Goal: Check status: Check status

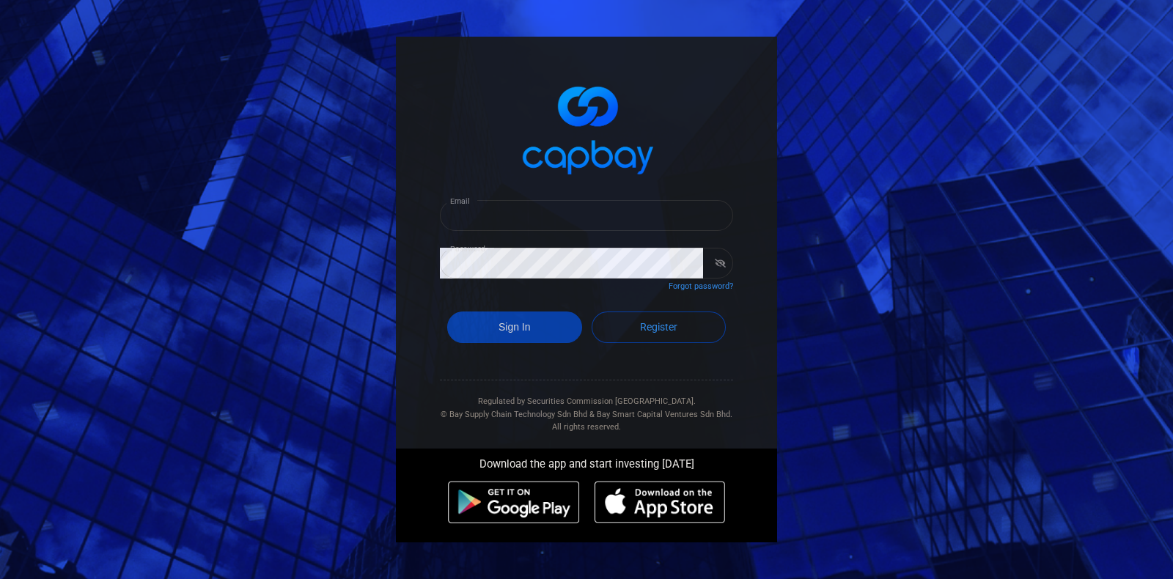
type input "[EMAIL_ADDRESS][DOMAIN_NAME]"
click at [554, 325] on button "Sign In" at bounding box center [514, 328] width 135 height 32
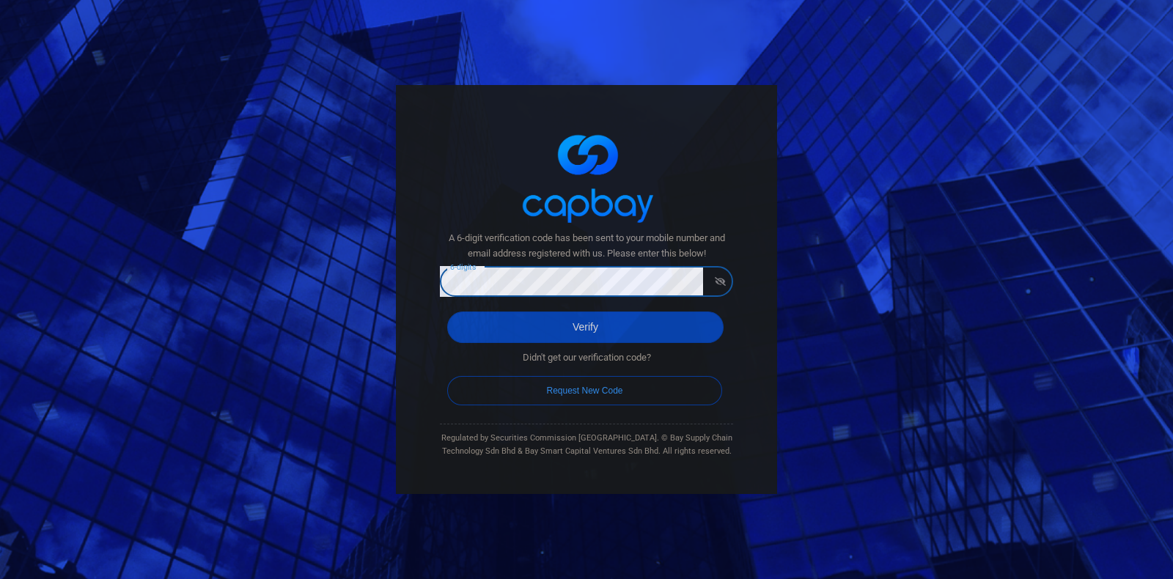
click at [447, 312] on button "Verify" at bounding box center [585, 328] width 276 height 32
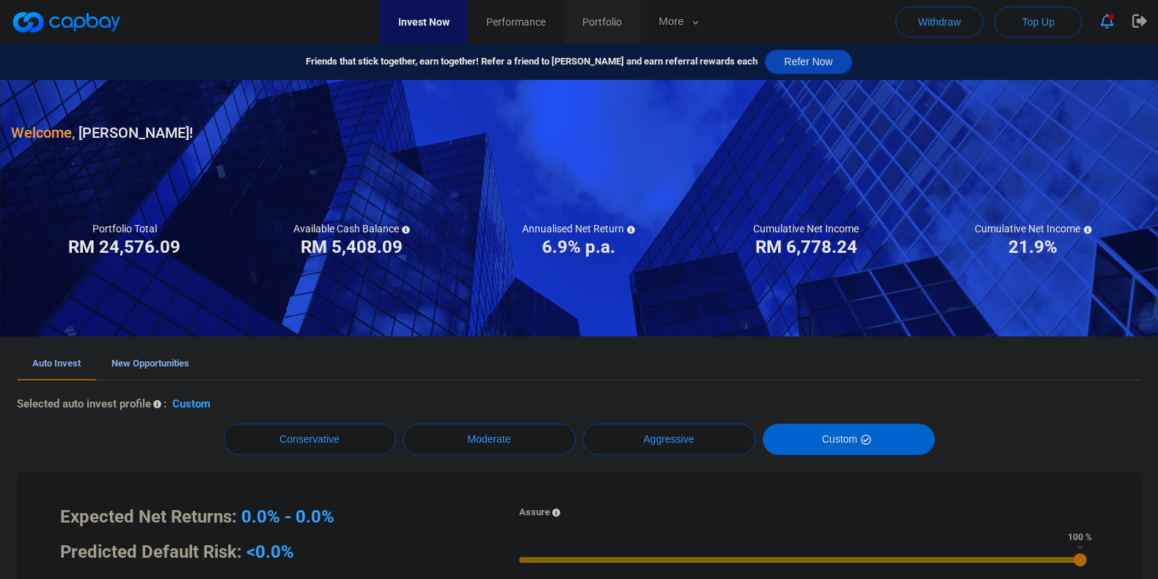
click at [640, 30] on link "Portfolio" at bounding box center [602, 22] width 76 height 44
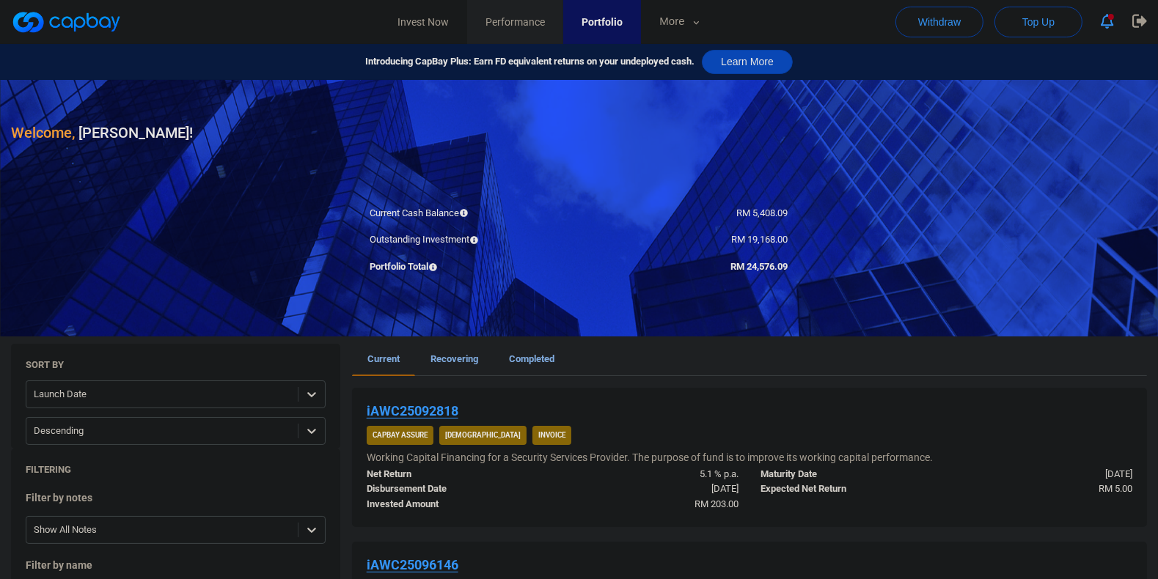
click at [527, 23] on span "Performance" at bounding box center [515, 22] width 59 height 16
